Goal: Task Accomplishment & Management: Complete application form

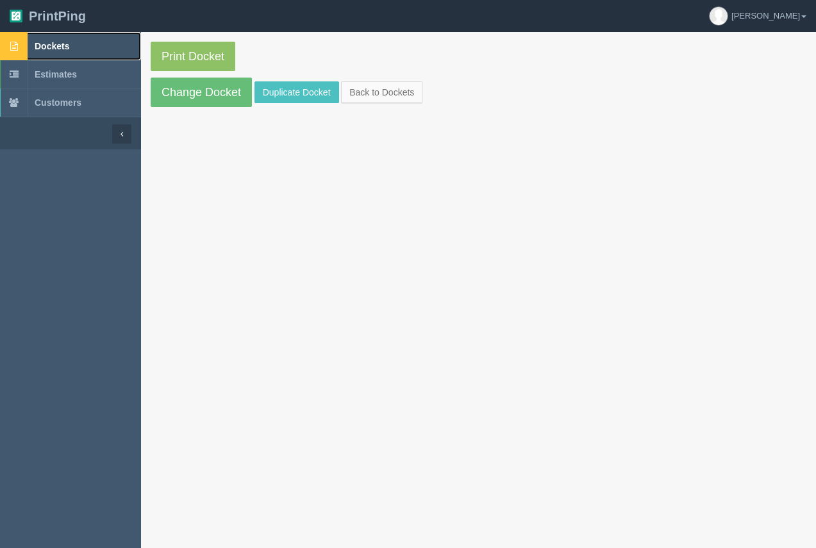
click at [45, 47] on span "Dockets" at bounding box center [52, 46] width 35 height 10
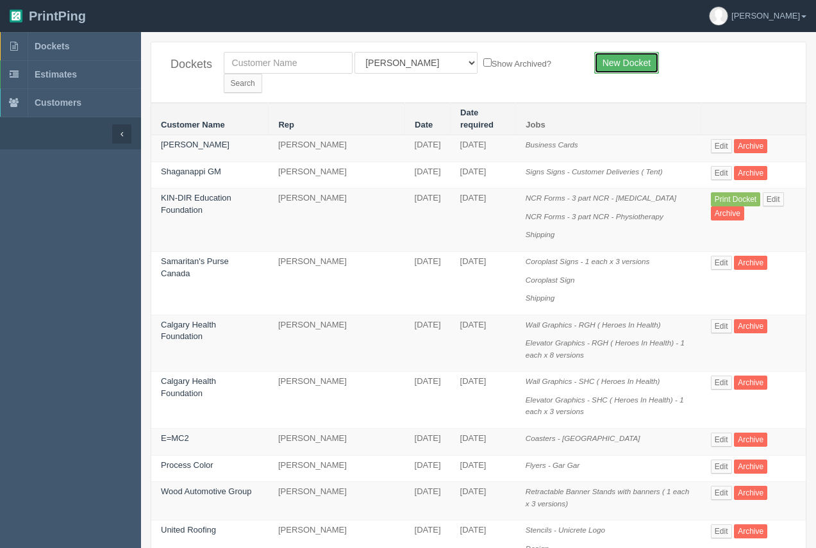
click at [628, 69] on link "New Docket" at bounding box center [626, 63] width 65 height 22
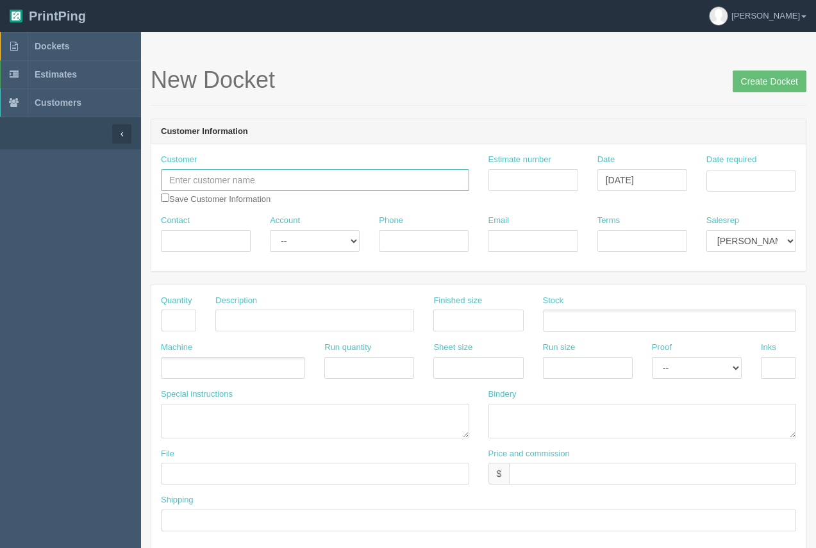
paste input "All-Star Disposal"
type input "All-Star Disposal"
drag, startPoint x: 246, startPoint y: 237, endPoint x: 241, endPoint y: 244, distance: 8.7
click at [246, 237] on input "Contact" at bounding box center [206, 241] width 90 height 22
type input "Nate"
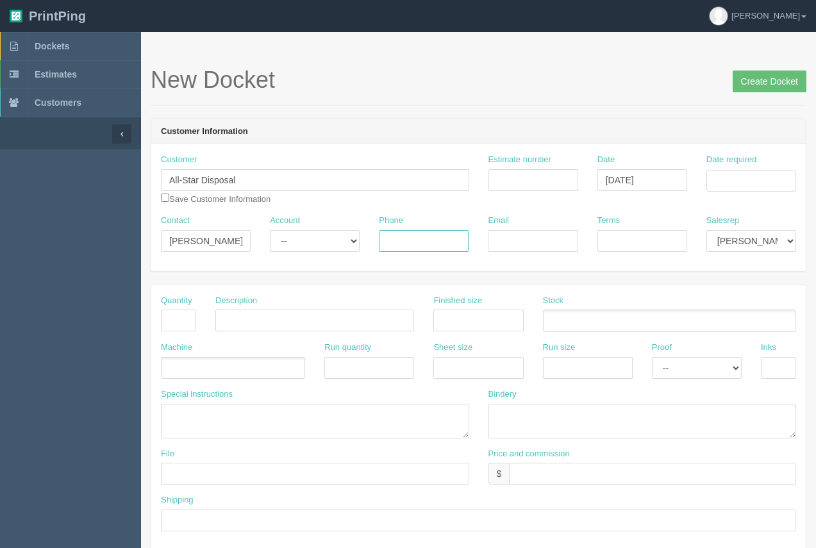
click at [419, 244] on input "Phone" at bounding box center [424, 241] width 90 height 22
type input "403.510.1912"
click at [525, 248] on input "Email" at bounding box center [533, 241] width 90 height 22
paste input "info.allstardisposal@gmail.com"
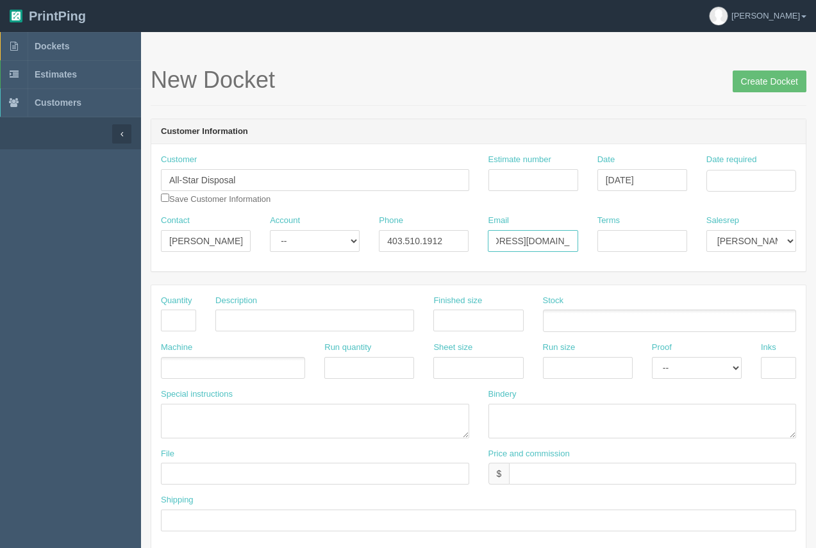
type input "info.allstardisposal@gmail.com"
click at [620, 240] on input "Terms" at bounding box center [643, 241] width 90 height 22
type input "50/50"
click at [736, 179] on input "Date required" at bounding box center [752, 181] width 90 height 22
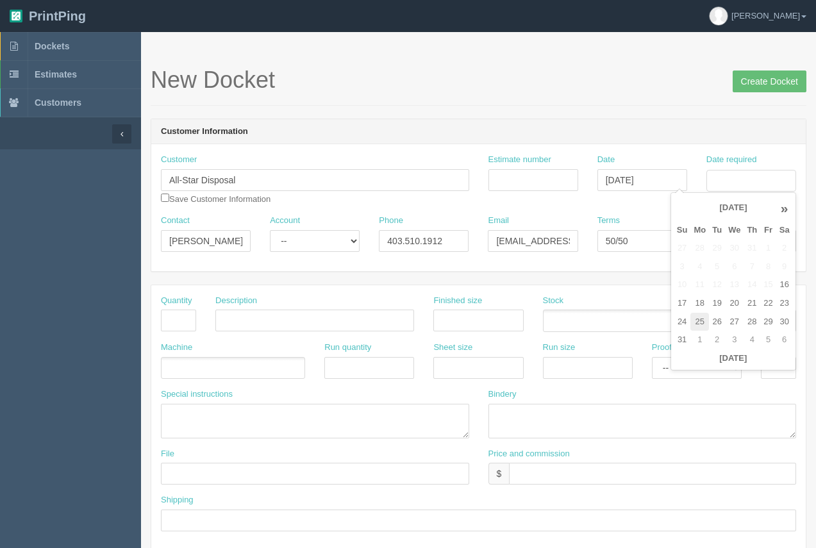
click at [700, 327] on td "25" at bounding box center [700, 322] width 19 height 19
click at [721, 324] on td "26" at bounding box center [717, 322] width 16 height 19
type input "[DATE]"
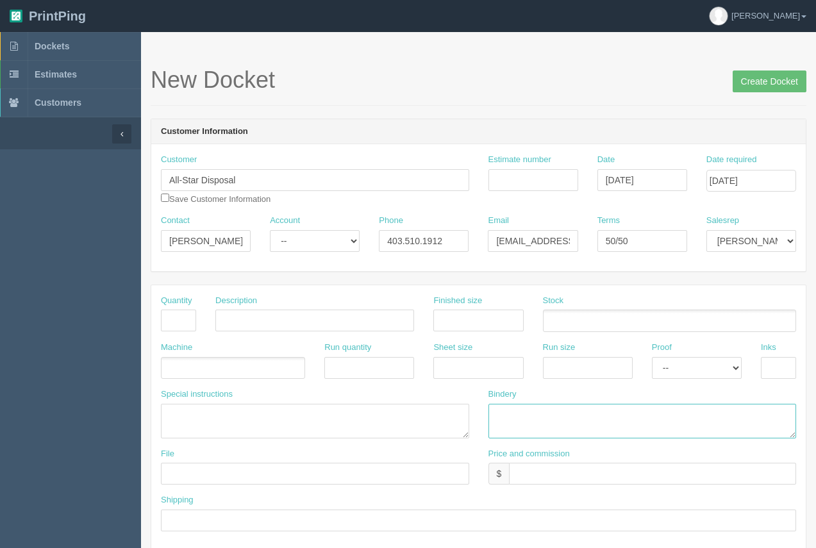
click at [546, 426] on textarea at bounding box center [643, 421] width 308 height 35
type textarea "3M lam, trim - ARB"
click at [455, 324] on input "text" at bounding box center [478, 321] width 90 height 22
type input "24.5 x 12.5"
click at [771, 377] on input "text" at bounding box center [778, 368] width 35 height 22
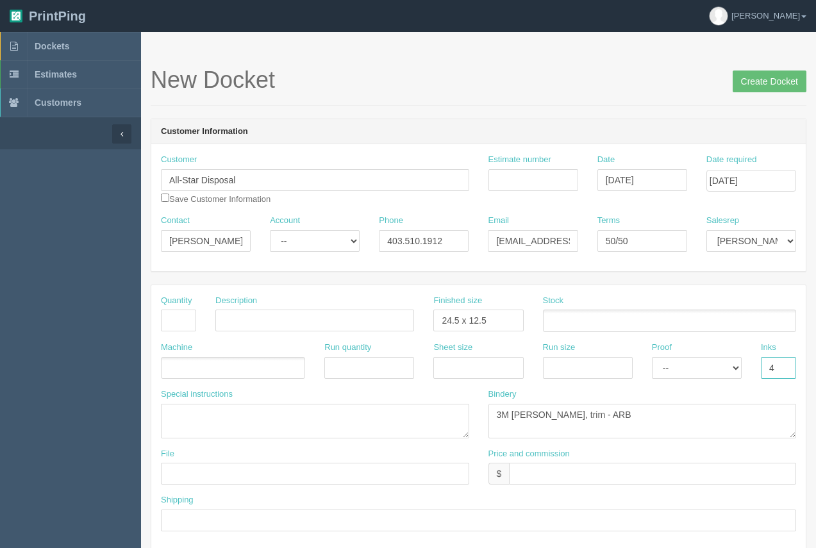
type input "4/0"
click at [575, 466] on input "text" at bounding box center [652, 474] width 287 height 22
type input "$105.98"
click at [514, 191] on div "Estimate number" at bounding box center [533, 177] width 109 height 47
click at [514, 184] on input "Estimate number" at bounding box center [534, 180] width 90 height 22
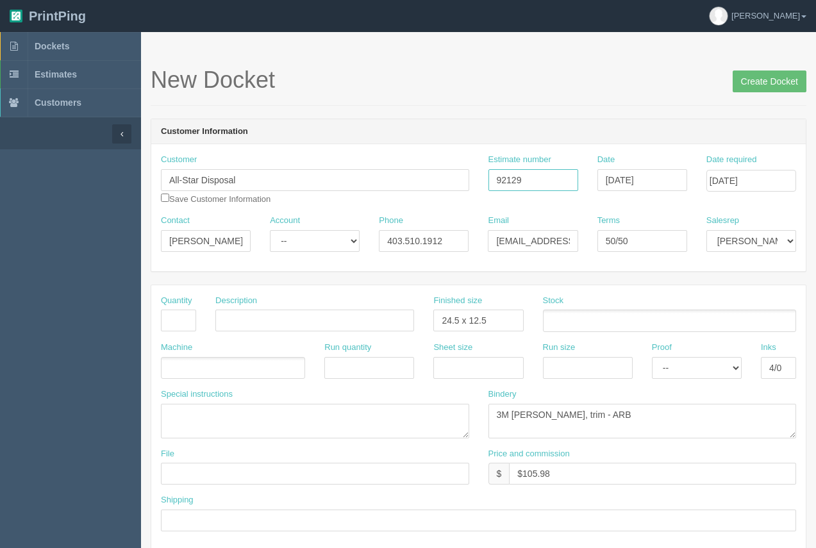
type input "92129"
click at [750, 86] on input "Create Docket" at bounding box center [770, 82] width 74 height 22
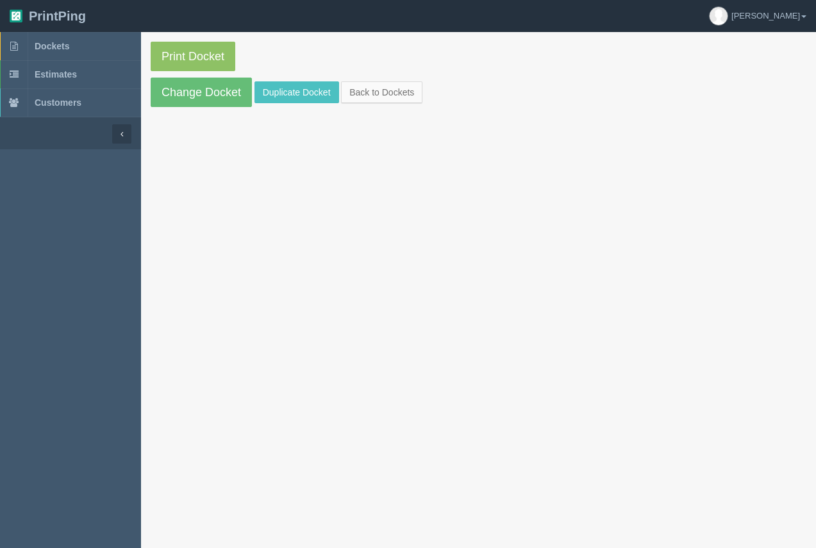
click at [49, 496] on section "Dockets Estimates Customers" at bounding box center [70, 306] width 141 height 548
click at [53, 40] on link "Dockets" at bounding box center [70, 46] width 141 height 28
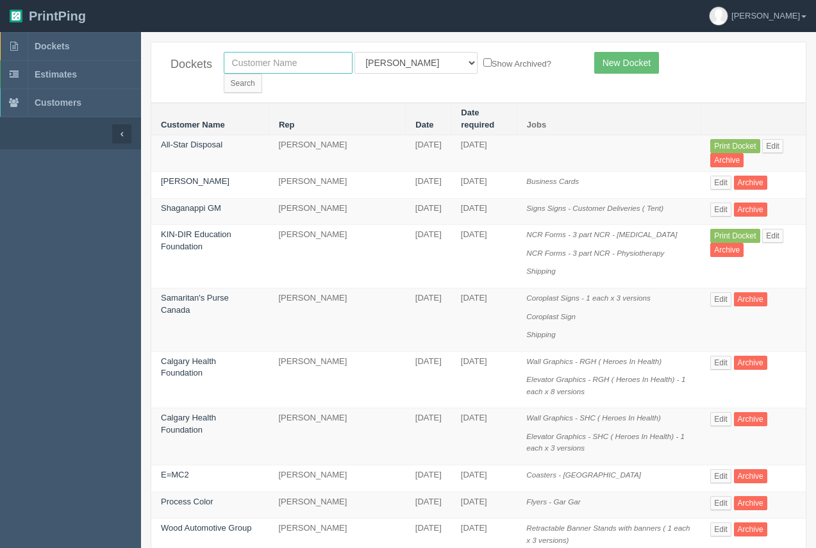
click at [266, 58] on input "text" at bounding box center [288, 63] width 129 height 22
type input "united roofing [GEOGRAPHIC_DATA]"
click at [224, 74] on input "Search" at bounding box center [243, 83] width 38 height 19
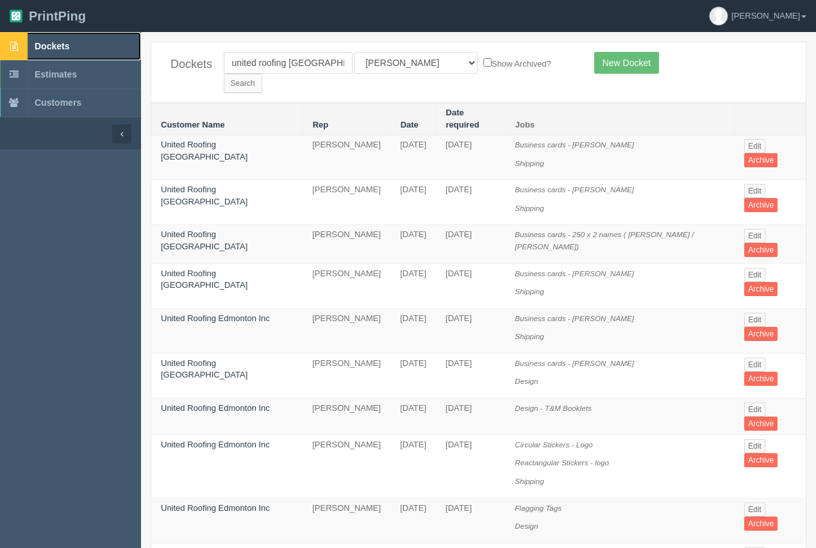
click at [62, 46] on span "Dockets" at bounding box center [52, 46] width 35 height 10
